Goal: Task Accomplishment & Management: Complete application form

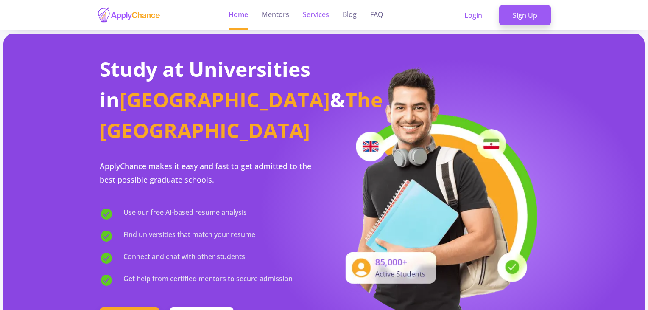
click at [307, 14] on link "Services" at bounding box center [316, 15] width 26 height 30
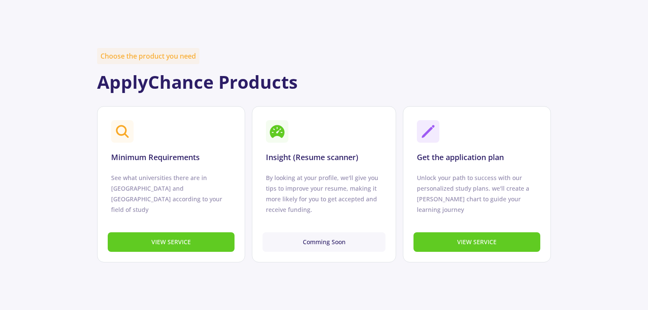
scroll to position [297, 0]
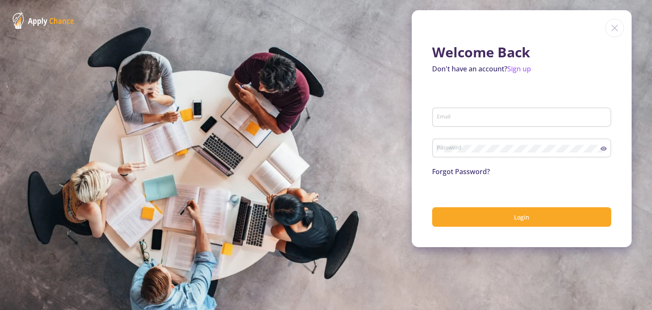
click at [477, 112] on div "Email" at bounding box center [521, 115] width 171 height 22
click at [477, 123] on div "Email" at bounding box center [521, 115] width 171 height 22
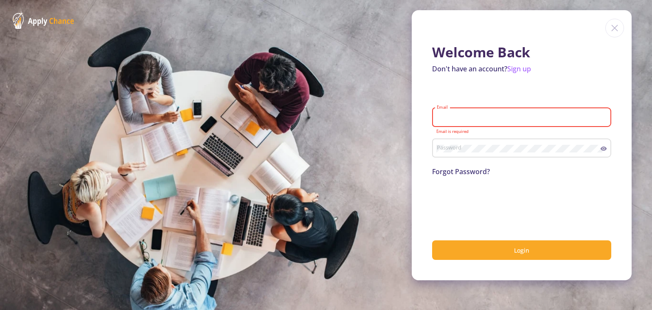
click at [465, 118] on input "Email" at bounding box center [522, 118] width 173 height 8
type input "[EMAIL_ADDRESS][DOMAIN_NAME]"
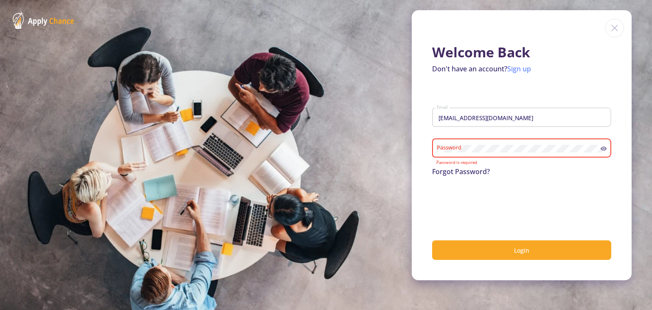
click at [525, 67] on link "Sign up" at bounding box center [519, 68] width 24 height 9
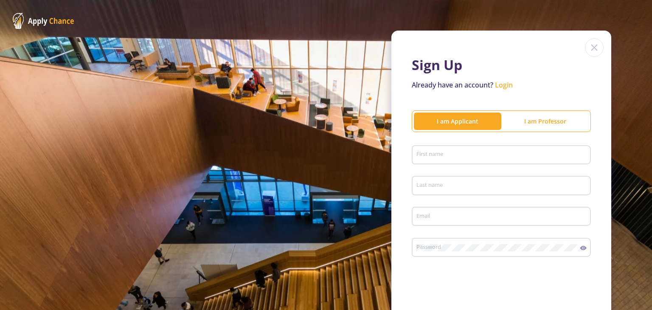
click at [474, 150] on div "First name" at bounding box center [501, 153] width 171 height 22
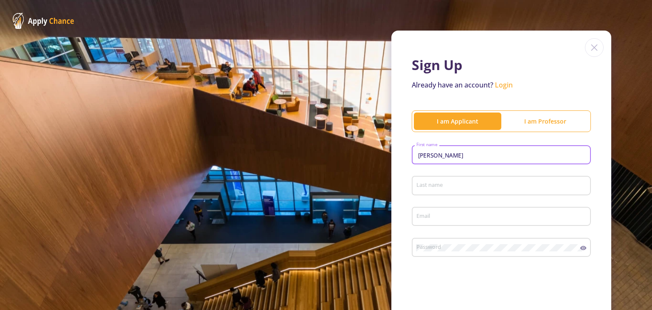
type input "[PERSON_NAME]"
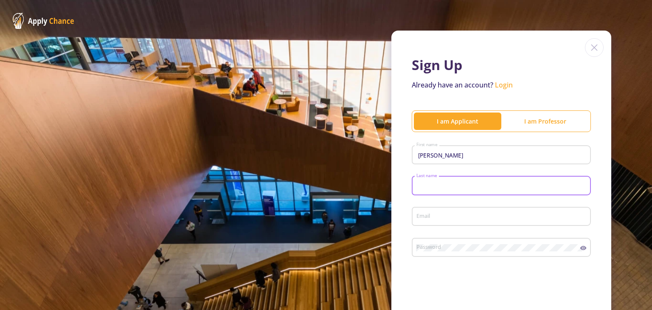
click at [496, 187] on input "Last name" at bounding box center [502, 186] width 173 height 8
type input "[DEMOGRAPHIC_DATA]"
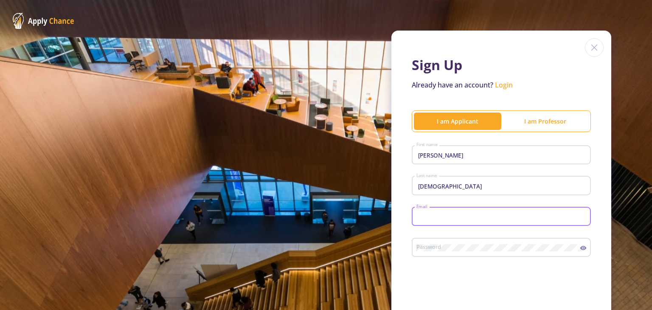
click at [500, 216] on input "Email" at bounding box center [502, 217] width 173 height 8
type input "[EMAIL_ADDRESS][DOMAIN_NAME]"
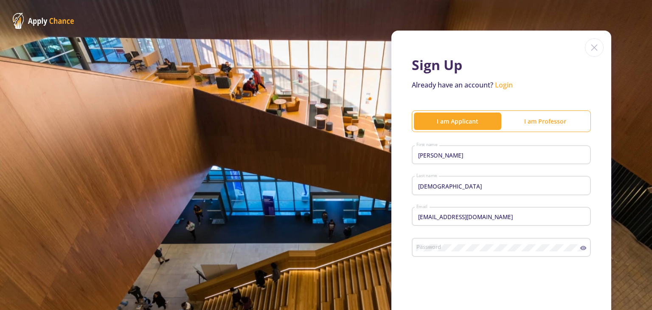
click at [492, 253] on div "Password" at bounding box center [498, 246] width 164 height 22
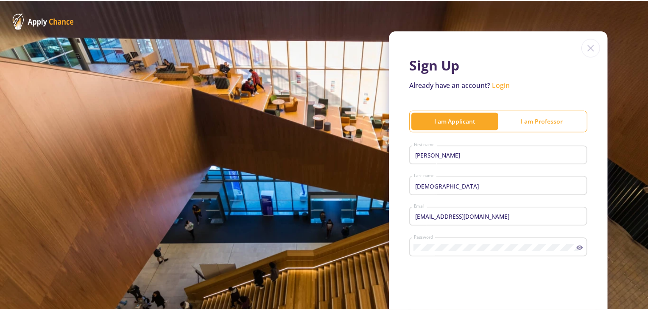
scroll to position [106, 0]
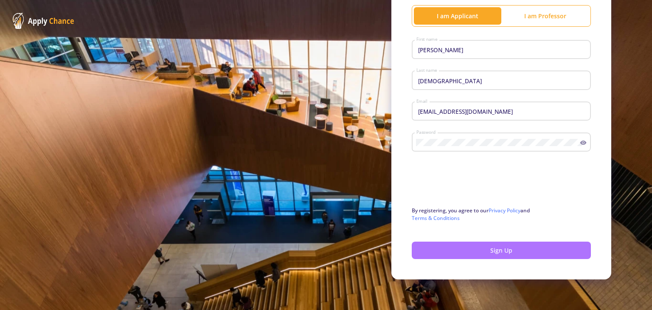
click at [455, 248] on button "Sign Up" at bounding box center [501, 249] width 179 height 17
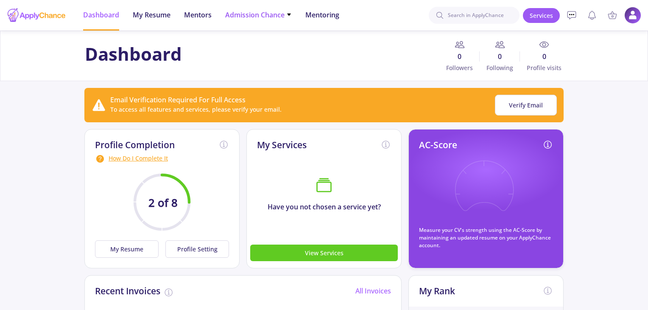
click at [285, 16] on span "Admission Chance" at bounding box center [258, 15] width 67 height 10
click at [278, 61] on link "Only My Chance of Admission" at bounding box center [275, 60] width 100 height 16
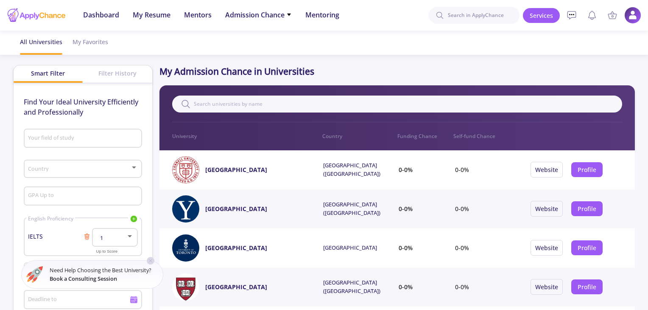
click at [94, 132] on div "Your field of study" at bounding box center [83, 137] width 110 height 22
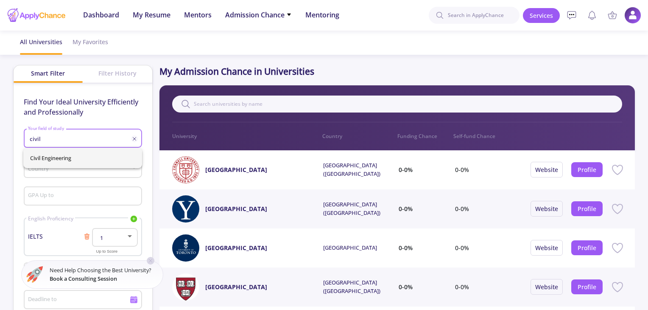
type input "civil"
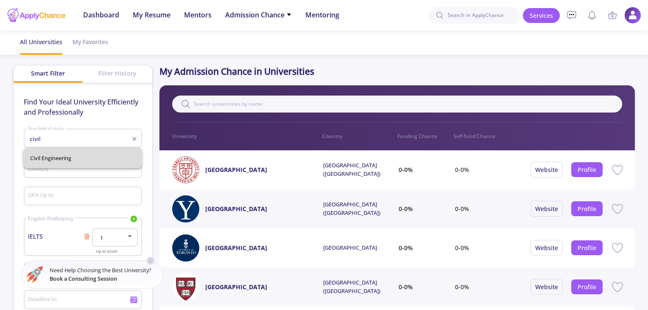
click at [61, 154] on div "Civil Engineering" at bounding box center [82, 158] width 119 height 20
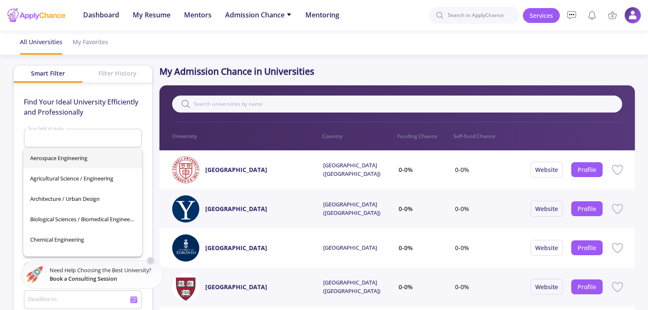
click at [17, 144] on div "Find Your Ideal University Efficiently and Professionally Your field of study C…" at bounding box center [83, 224] width 139 height 283
click at [44, 140] on input "Your field of study" at bounding box center [84, 139] width 112 height 8
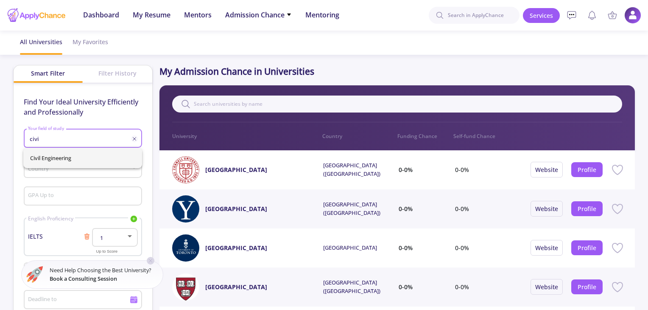
type input "civi"
click at [80, 157] on div "Civil Engineering" at bounding box center [82, 158] width 119 height 20
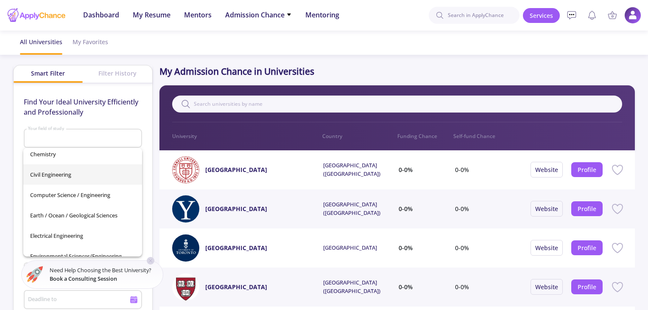
scroll to position [127, 0]
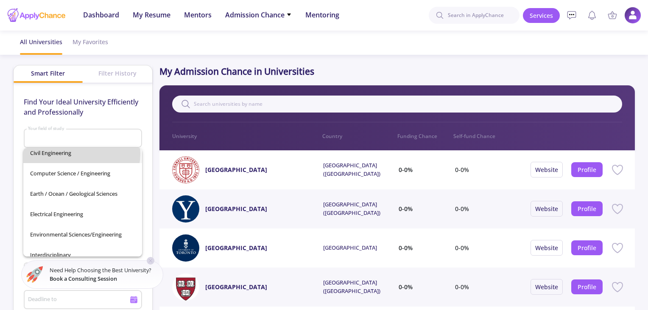
click at [81, 154] on span "Civil Engineering" at bounding box center [82, 153] width 105 height 20
type input "Civil Engineering"
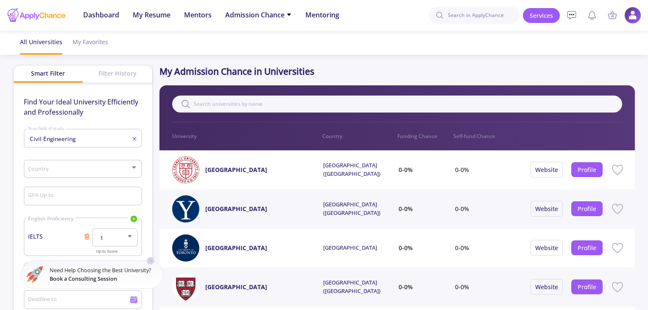
click at [90, 165] on div "Country" at bounding box center [83, 167] width 110 height 21
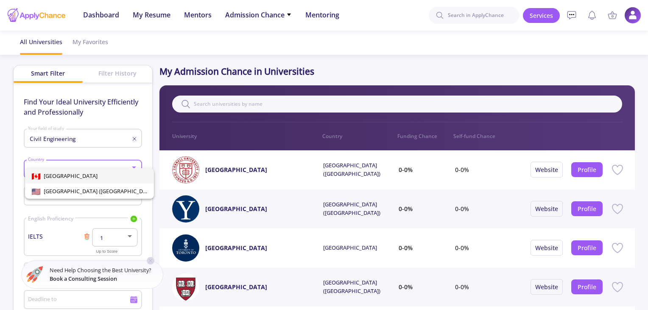
click at [95, 157] on div at bounding box center [324, 155] width 648 height 310
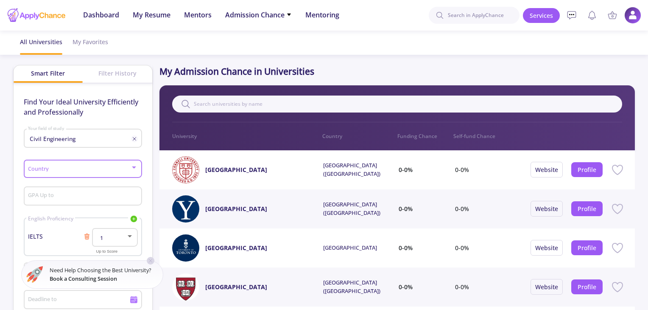
click at [104, 167] on span at bounding box center [80, 169] width 101 height 6
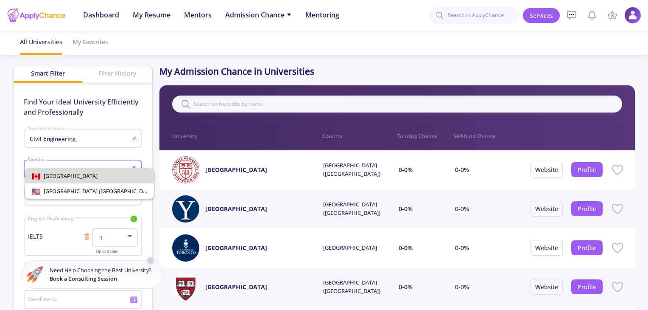
click at [106, 181] on span "[GEOGRAPHIC_DATA]" at bounding box center [89, 175] width 115 height 15
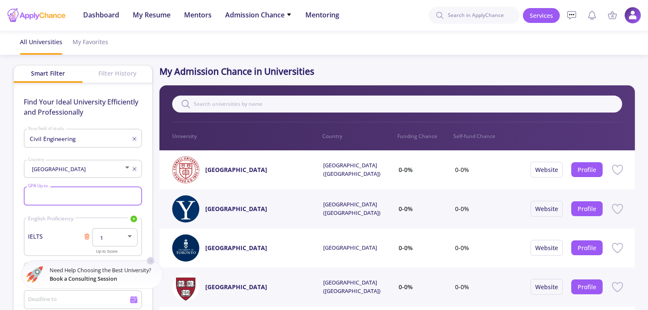
click at [90, 199] on input "GPA Up to" at bounding box center [84, 197] width 112 height 8
type input "3.76"
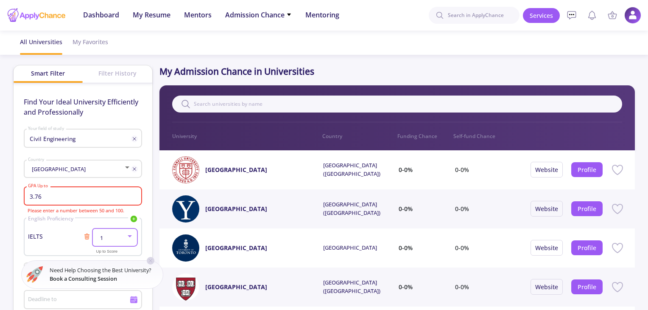
click at [131, 241] on mat-select "1" at bounding box center [115, 238] width 38 height 6
click at [39, 240] on div at bounding box center [324, 155] width 648 height 310
click at [34, 233] on span "IELTS" at bounding box center [56, 236] width 56 height 9
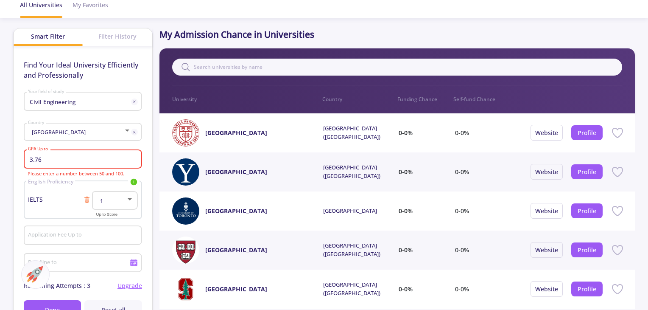
scroll to position [85, 0]
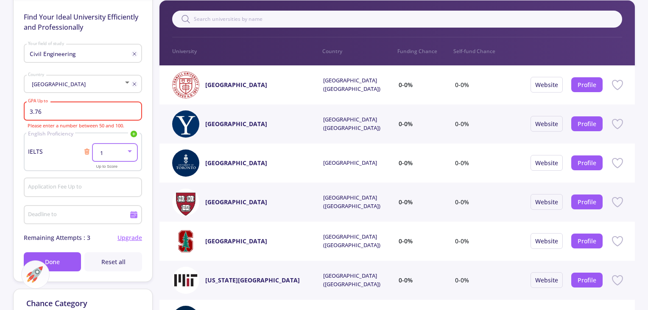
click at [124, 151] on div "1" at bounding box center [111, 153] width 30 height 6
click at [115, 223] on span "8" at bounding box center [116, 222] width 30 height 15
click at [100, 187] on input "Application Fee Up to" at bounding box center [84, 188] width 112 height 8
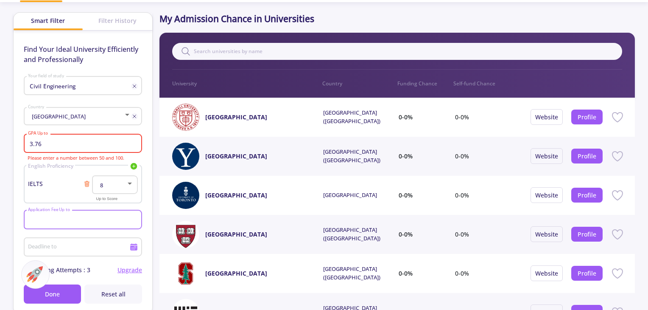
scroll to position [0, 0]
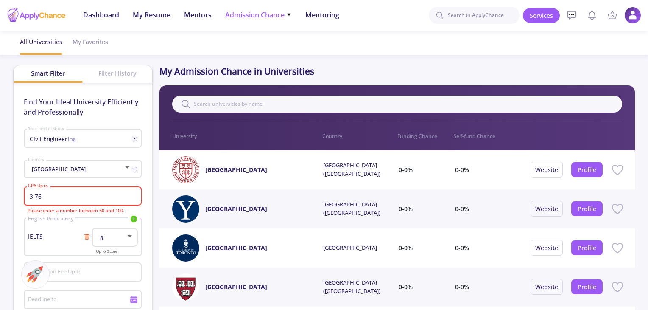
click at [278, 16] on span "Admission Chance" at bounding box center [258, 15] width 67 height 10
click at [144, 13] on span "My Resume" at bounding box center [152, 15] width 38 height 10
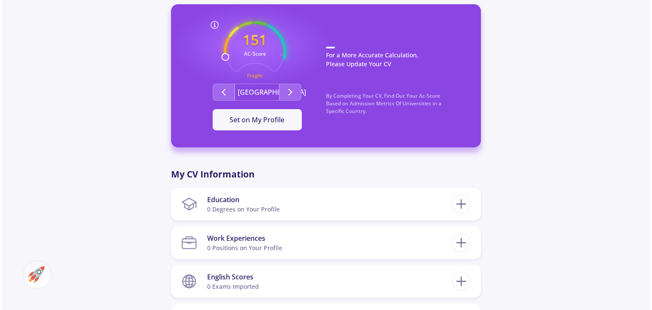
scroll to position [255, 0]
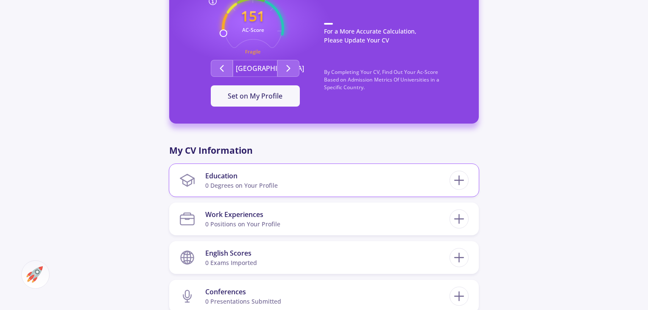
click at [231, 188] on div "0 Degrees on Your Profile" at bounding box center [241, 185] width 73 height 9
click at [455, 184] on icon at bounding box center [460, 180] width 16 height 16
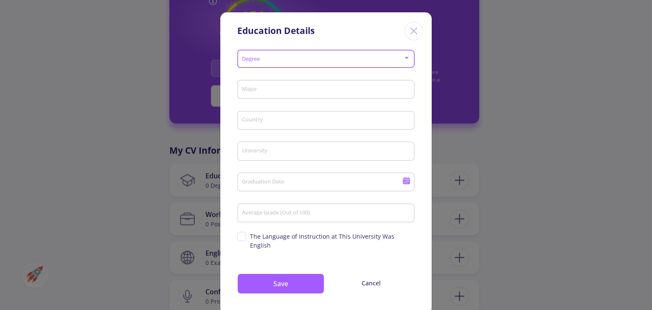
click at [327, 59] on span at bounding box center [324, 59] width 160 height 6
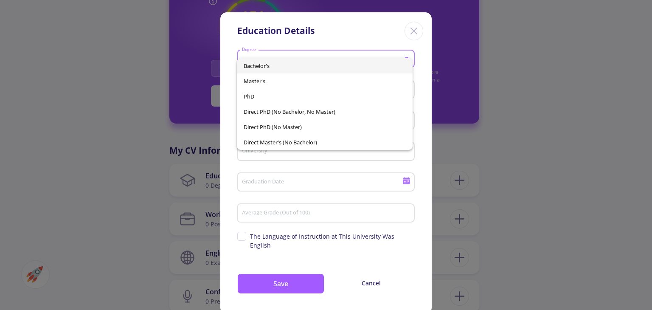
click at [323, 70] on span "Bachelor's" at bounding box center [325, 65] width 162 height 15
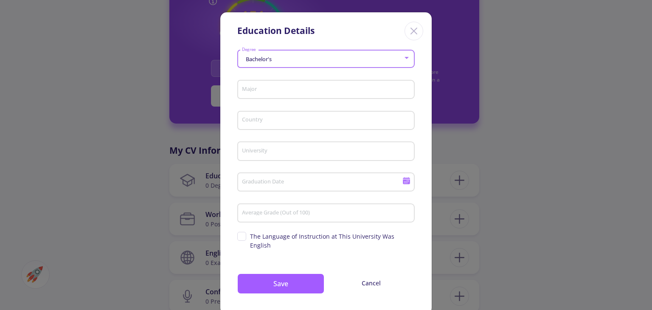
click at [315, 92] on input "Major" at bounding box center [326, 90] width 171 height 8
type input "c"
